Goal: Information Seeking & Learning: Learn about a topic

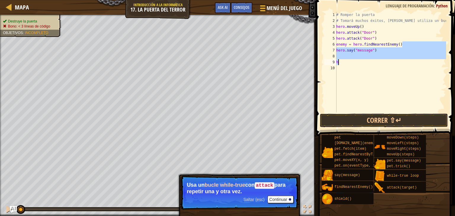
drag, startPoint x: 406, startPoint y: 44, endPoint x: 351, endPoint y: 59, distance: 57.0
click at [351, 59] on div "# Romper la puerta # Tomará muchos éxitos, [PERSON_NAME] utiliza un bucle hero …" at bounding box center [390, 68] width 111 height 113
click at [351, 59] on div "# Romper la puerta # Tomará muchos éxitos, [PERSON_NAME] utiliza un bucle hero …" at bounding box center [390, 62] width 111 height 101
type textarea "h"
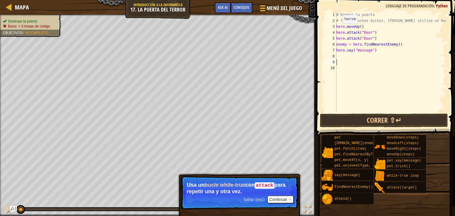
type textarea "h"
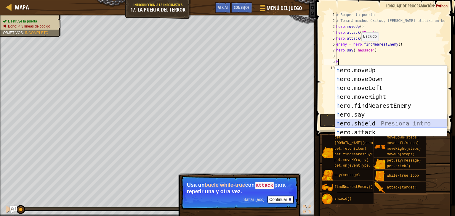
click at [392, 124] on div "h ero.moveUp Presiona intro h ero.moveDown Presiona intro h ero.moveLeft Presio…" at bounding box center [391, 110] width 112 height 89
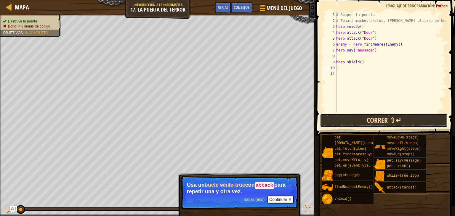
click at [374, 122] on button "Correr ⇧↵" at bounding box center [384, 121] width 128 height 14
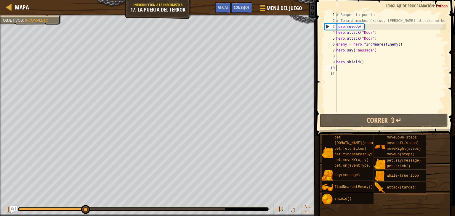
click at [361, 66] on div "# Romper la puerta # Tomará muchos éxitos, [PERSON_NAME] utiliza un bucle hero …" at bounding box center [390, 68] width 111 height 113
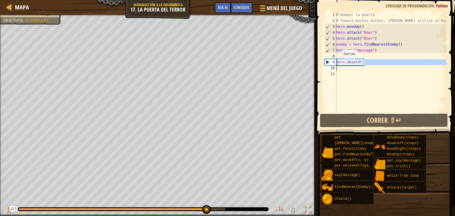
click at [297, 68] on div "Mapa Introducción a la Informática 17. La puerta del terror Menú del Juego Hech…" at bounding box center [227, 108] width 455 height 216
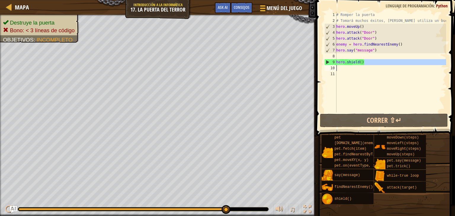
click at [369, 60] on div "# Romper la puerta # Tomará muchos éxitos, [PERSON_NAME] utiliza un bucle hero …" at bounding box center [390, 62] width 111 height 101
type textarea "hero.shield()"
drag, startPoint x: 368, startPoint y: 61, endPoint x: 336, endPoint y: 61, distance: 32.3
click at [336, 61] on div "hero.shield() 1 2 3 4 5 6 7 8 9 10 11 # Romper la puerta # Tomará muchos éxitos…" at bounding box center [384, 62] width 123 height 101
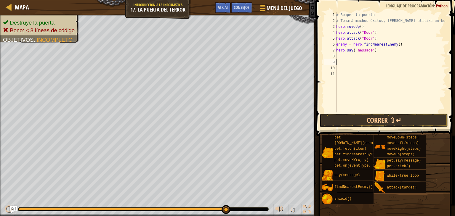
type textarea "wh"
click at [391, 72] on div "wh ile-true loop Presiona intro" at bounding box center [391, 79] width 112 height 27
drag, startPoint x: 365, startPoint y: 62, endPoint x: 334, endPoint y: 62, distance: 31.7
click at [334, 62] on div "1 2 3 4 5 6 7 8 9 10 11 12 # Romper la puerta # Tomará muchos éxitos, [PERSON_N…" at bounding box center [384, 62] width 123 height 101
type textarea "while True:"
